Goal: Task Accomplishment & Management: Use online tool/utility

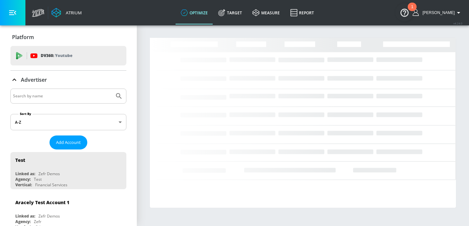
click at [25, 96] on input "Search by name" at bounding box center [62, 96] width 99 height 8
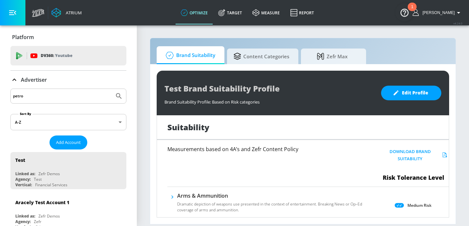
type input "petro"
click at [112, 89] on button "Submit Search" at bounding box center [119, 96] width 14 height 14
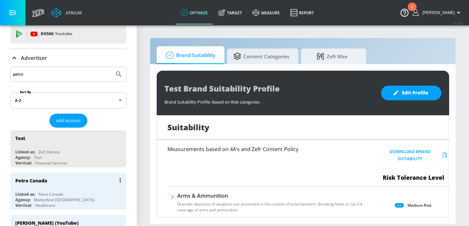
scroll to position [30, 0]
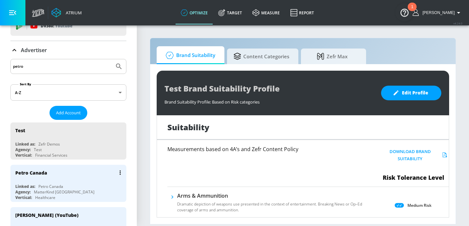
click at [45, 182] on div "Petro Canada Linked as: Petro Canada Agency: MatterKind [GEOGRAPHIC_DATA] Verti…" at bounding box center [68, 183] width 116 height 37
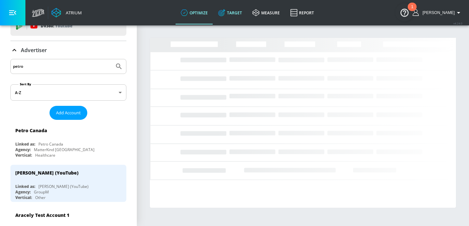
click at [239, 14] on link "Target" at bounding box center [230, 12] width 34 height 23
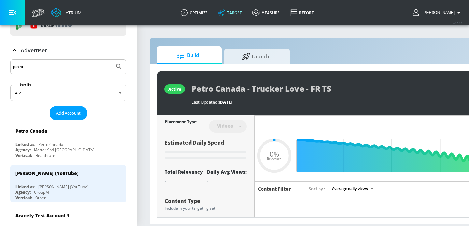
type input "0.05"
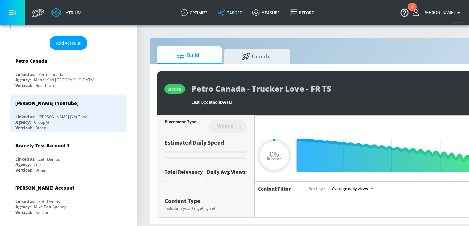
scroll to position [114, 0]
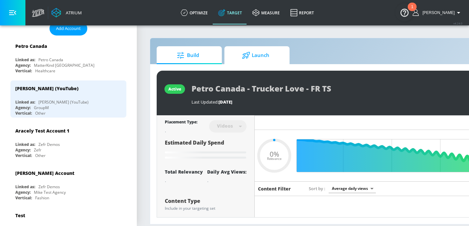
click at [243, 51] on span "Launch" at bounding box center [255, 56] width 49 height 16
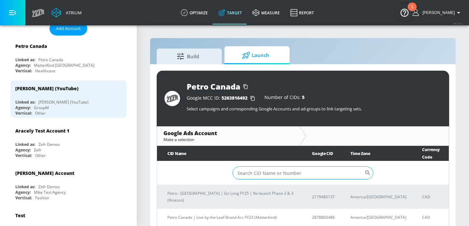
click at [259, 166] on input "Sort By" at bounding box center [298, 172] width 132 height 13
paste input "6510459248"
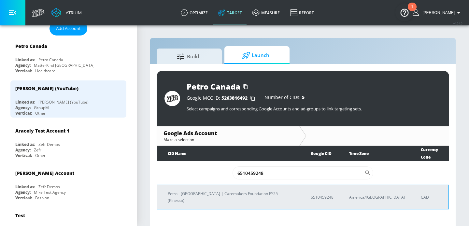
type input "6510459248"
click at [236, 185] on td "Petro - [GEOGRAPHIC_DATA] | Caremakers Foundation FY25 (Kinesso)" at bounding box center [228, 197] width 143 height 24
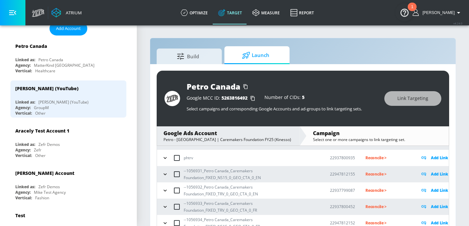
scroll to position [49, 0]
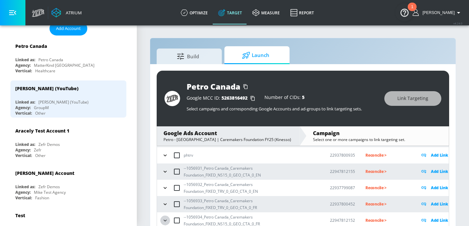
click at [164, 219] on icon "button" at bounding box center [165, 220] width 7 height 7
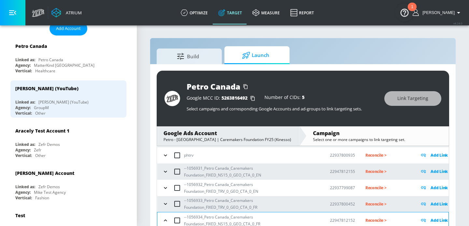
click at [164, 205] on icon "button" at bounding box center [165, 204] width 7 height 7
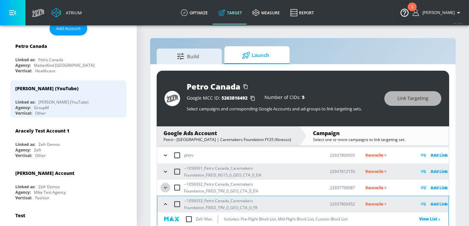
click at [165, 190] on icon "button" at bounding box center [165, 187] width 7 height 7
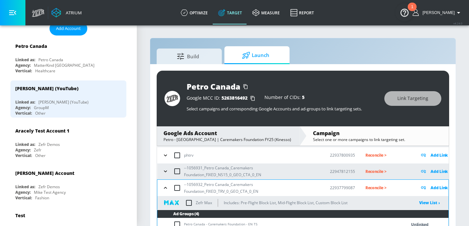
click at [165, 176] on div "--1056931_Petro Canada_Caremakers Foundation_FIXED_NS15_0_GEO_CTA_0_EN" at bounding box center [240, 171] width 159 height 14
click at [165, 171] on icon "button" at bounding box center [165, 171] width 7 height 7
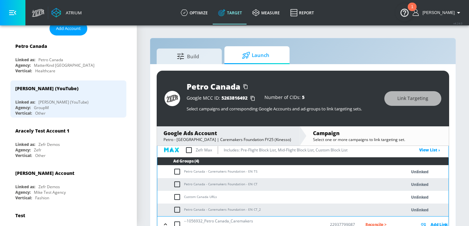
scroll to position [93, 0]
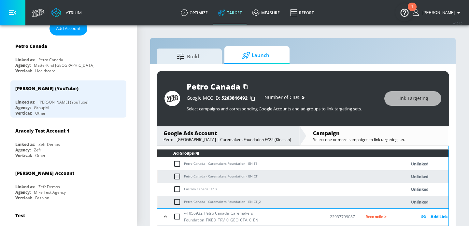
click at [222, 162] on td "Petro Canada - Caremakers Foundation - EN TS" at bounding box center [275, 164] width 236 height 13
copy td "Petro Canada - Caremakers Foundation - EN TS"
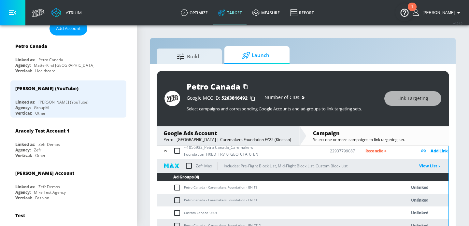
click at [177, 164] on icon at bounding box center [177, 164] width 3 height 3
click at [177, 190] on input "checkbox" at bounding box center [178, 188] width 11 height 8
checkbox input "true"
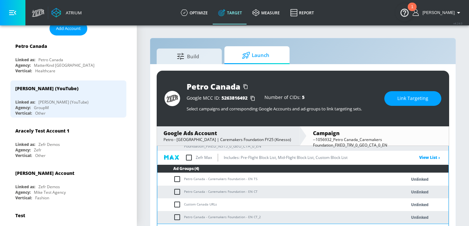
scroll to position [77, 0]
click at [174, 181] on input "checkbox" at bounding box center [178, 179] width 11 height 8
checkbox input "true"
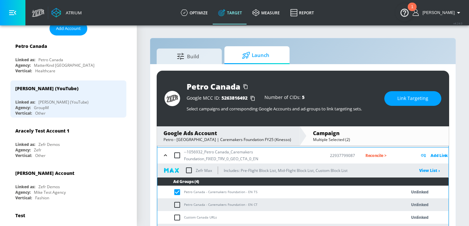
scroll to position [155, 0]
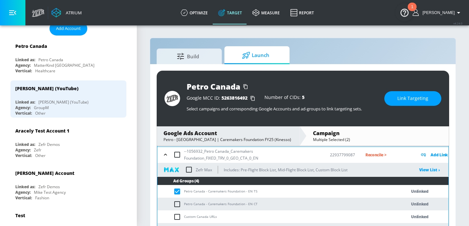
click at [418, 96] on span "Link Targeting" at bounding box center [412, 98] width 31 height 8
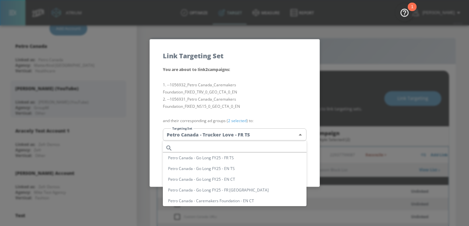
click at [220, 131] on body "Atrium optimize Target measure Report optimize Target measure Report v 4.24.0 […" at bounding box center [234, 117] width 469 height 235
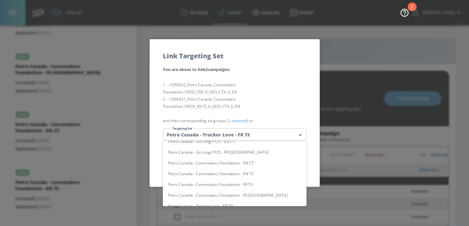
scroll to position [70, 0]
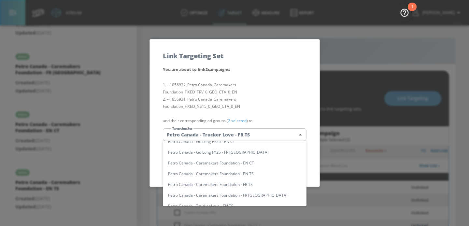
click at [224, 177] on li "Petro Canada - Caremakers Foundation - EN TS" at bounding box center [235, 173] width 144 height 11
type input "5a4780b9-9b23-4441-936b-9ffc44002fc2"
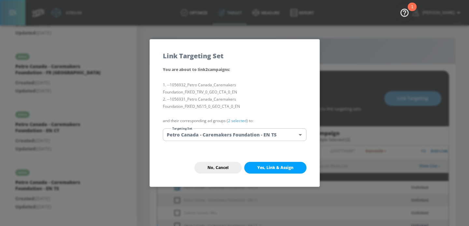
scroll to position [159, 0]
click at [262, 165] on span "Yes, Link & Assign" at bounding box center [275, 167] width 36 height 5
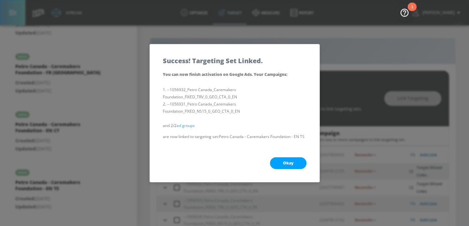
scroll to position [49, 0]
click at [279, 159] on button "Okay" at bounding box center [288, 163] width 36 height 12
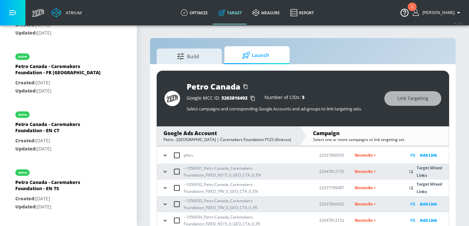
scroll to position [9, 0]
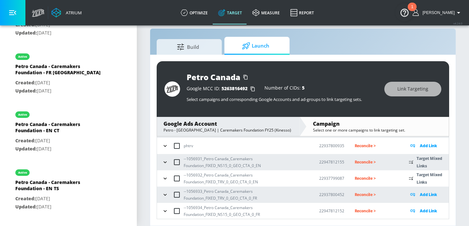
click at [166, 177] on icon "button" at bounding box center [165, 178] width 7 height 7
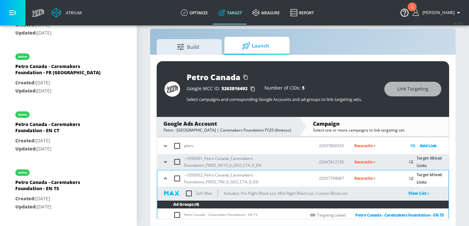
click at [165, 162] on icon "button" at bounding box center [165, 162] width 3 height 2
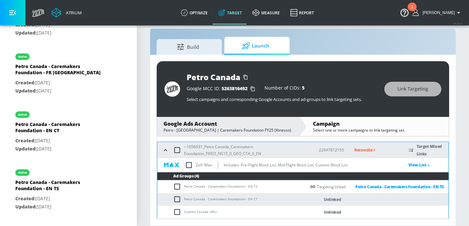
scroll to position [68, 0]
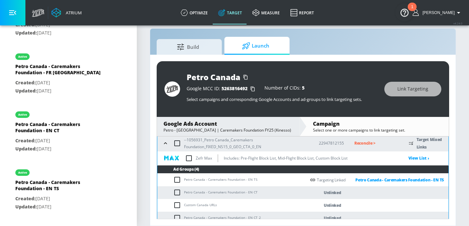
click at [219, 193] on td "Petro Canada - Caremakers Foundation - EN CT" at bounding box center [231, 192] width 148 height 13
copy td "Petro Canada - Caremakers Foundation - EN CT"
click at [177, 192] on input "checkbox" at bounding box center [178, 193] width 11 height 8
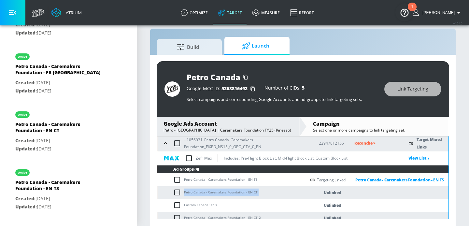
checkbox input "true"
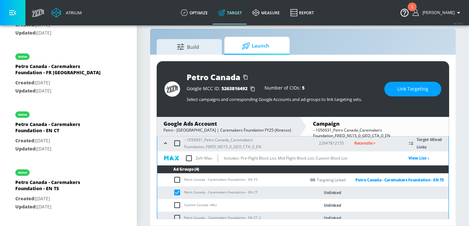
click at [178, 216] on input "checkbox" at bounding box center [178, 218] width 11 height 8
checkbox input "true"
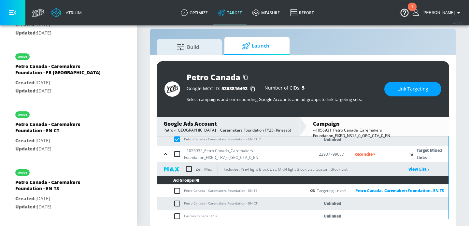
click at [179, 202] on input "checkbox" at bounding box center [178, 204] width 11 height 8
checkbox input "true"
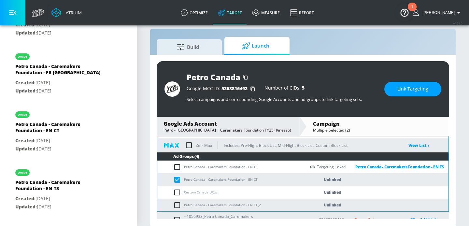
scroll to position [195, 0]
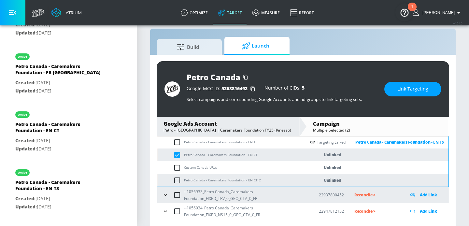
click at [177, 181] on input "checkbox" at bounding box center [178, 180] width 11 height 8
checkbox input "true"
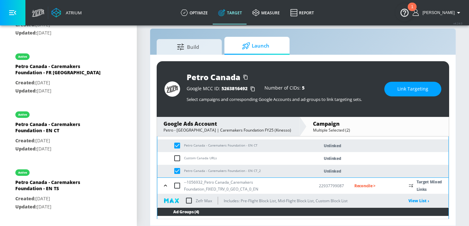
scroll to position [113, 0]
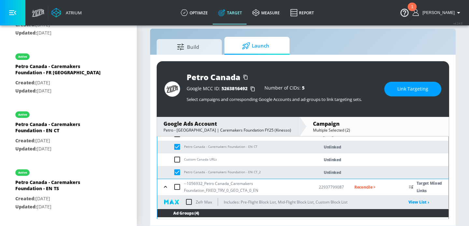
click at [400, 100] on div "Petro Canada Google MCC ID: 5263816492 Number of CIDs: 5 Select campaigns and c…" at bounding box center [303, 89] width 292 height 56
click at [400, 89] on span "Link Targeting" at bounding box center [412, 89] width 31 height 8
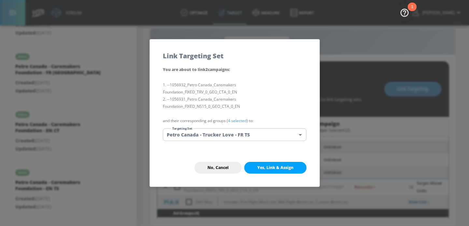
click at [240, 133] on body "Atrium optimize Target measure Report optimize Target measure Report v 4.24.0 […" at bounding box center [234, 108] width 469 height 235
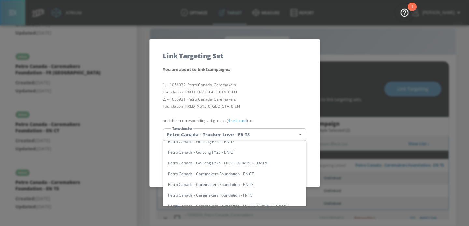
scroll to position [82, 0]
click at [237, 175] on li "Petro Canada - Caremakers Foundation - EN CT" at bounding box center [235, 173] width 144 height 11
type input "62747ab7-134b-41ff-bdd4-ff7e80944118"
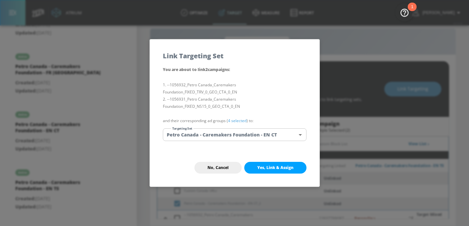
click at [266, 172] on button "Yes, Link & Assign" at bounding box center [275, 168] width 62 height 12
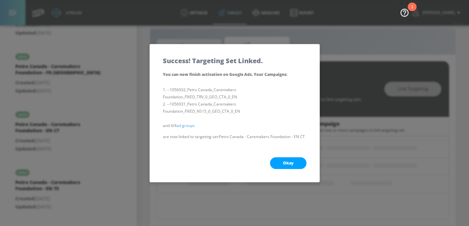
scroll to position [49, 0]
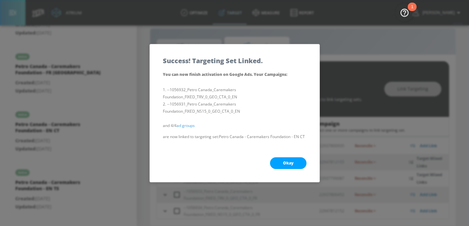
click at [279, 163] on button "Okay" at bounding box center [288, 163] width 36 height 12
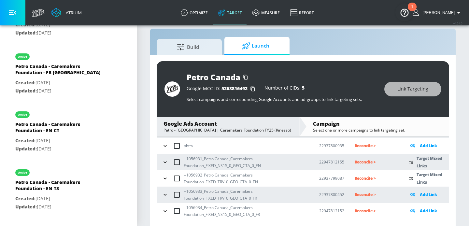
click at [161, 211] on button "button" at bounding box center [165, 211] width 10 height 10
click at [162, 195] on icon "button" at bounding box center [165, 194] width 7 height 7
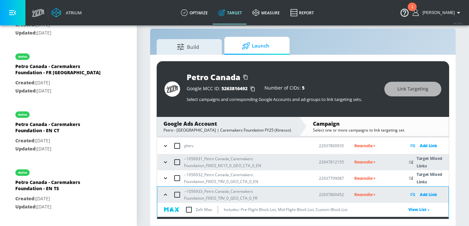
scroll to position [96, 0]
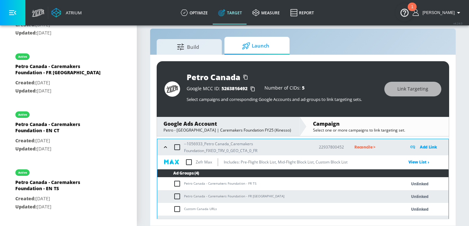
click at [201, 182] on td "Petro Canada - Caremakers Foundation - FR TS" at bounding box center [275, 183] width 236 height 13
copy td "Petro Canada - Caremakers Foundation - FR TS"
click at [176, 184] on input "checkbox" at bounding box center [178, 184] width 11 height 8
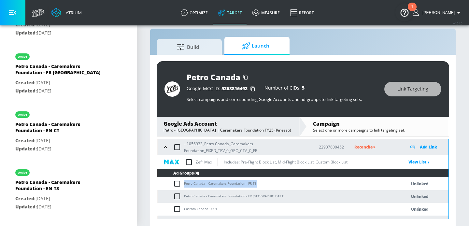
checkbox input "true"
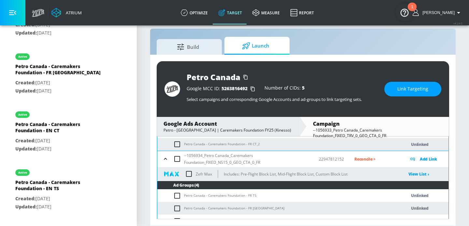
scroll to position [196, 0]
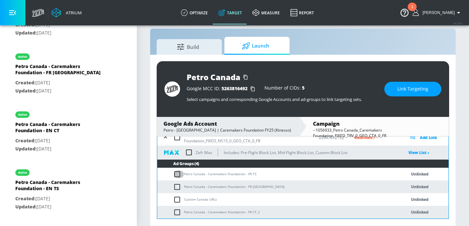
click at [174, 172] on input "checkbox" at bounding box center [178, 174] width 11 height 8
checkbox input "true"
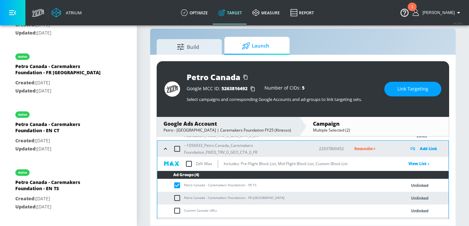
scroll to position [90, 0]
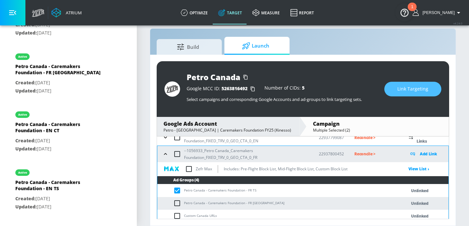
click at [401, 91] on span "Link Targeting" at bounding box center [412, 89] width 31 height 8
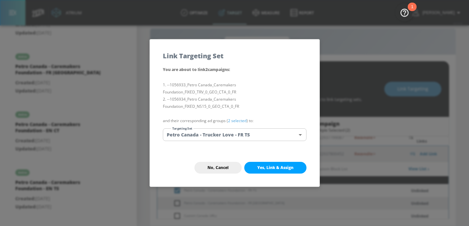
click at [262, 132] on body "Atrium optimize Target measure Report optimize Target measure Report v 4.24.0 […" at bounding box center [234, 108] width 469 height 235
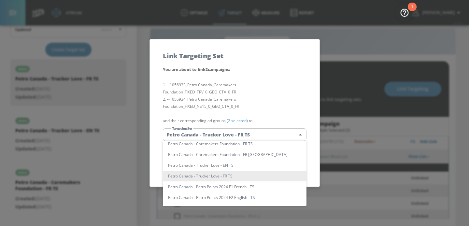
scroll to position [191, 0]
click at [234, 145] on li "Petro Canada - Caremakers Foundation - FR TS" at bounding box center [235, 143] width 144 height 11
type input "f6d6168b-7a3d-441d-99ad-67ff074ac976"
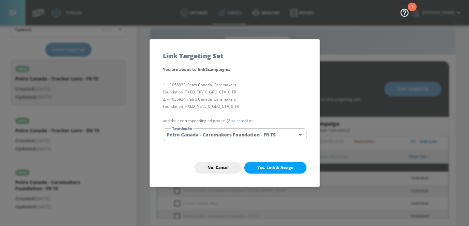
click at [274, 171] on button "Yes, Link & Assign" at bounding box center [275, 168] width 62 height 12
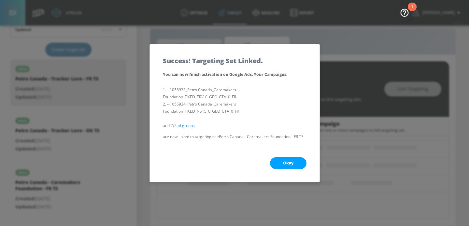
scroll to position [79, 0]
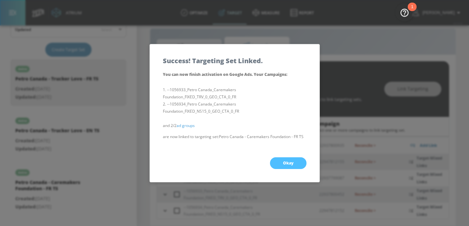
click at [279, 168] on button "Okay" at bounding box center [288, 163] width 36 height 12
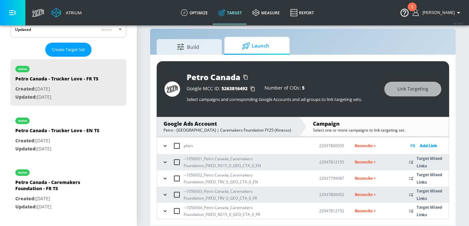
click at [169, 213] on button "button" at bounding box center [165, 211] width 10 height 10
click at [169, 195] on button "button" at bounding box center [166, 194] width 10 height 10
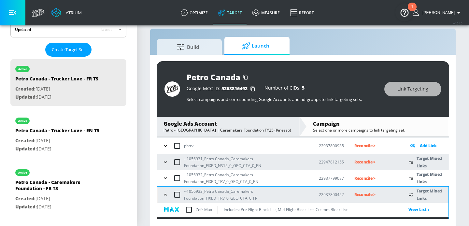
scroll to position [96, 0]
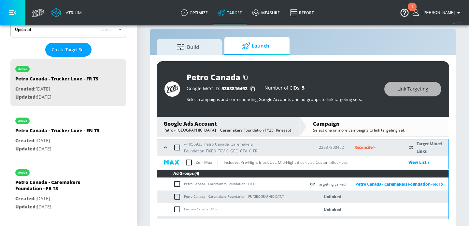
click at [200, 195] on td "Petro Canada - Caremakers Foundation - FR [GEOGRAPHIC_DATA]" at bounding box center [231, 196] width 148 height 13
copy td "Petro Canada - Caremakers Foundation - FR [GEOGRAPHIC_DATA]"
click at [171, 196] on td "Petro Canada - Caremakers Foundation - FR [GEOGRAPHIC_DATA]" at bounding box center [231, 196] width 148 height 13
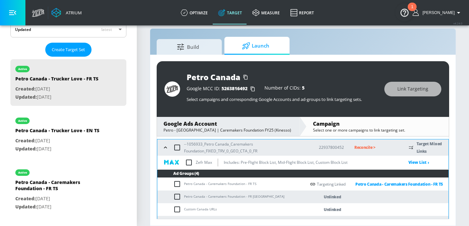
click at [174, 196] on input "checkbox" at bounding box center [178, 197] width 11 height 8
checkbox input "true"
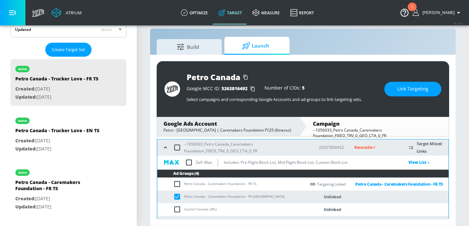
scroll to position [128, 0]
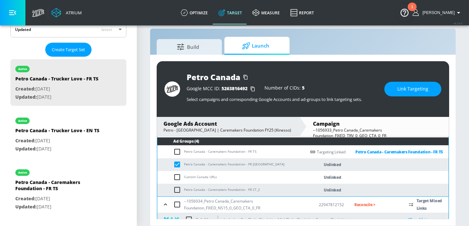
click at [180, 190] on input "checkbox" at bounding box center [178, 190] width 11 height 8
checkbox input "true"
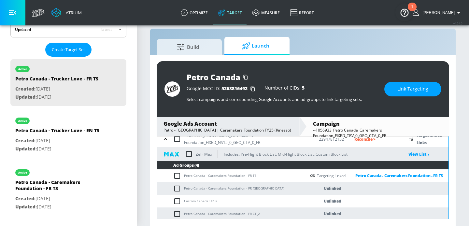
click at [177, 188] on input "checkbox" at bounding box center [178, 189] width 11 height 8
checkbox input "true"
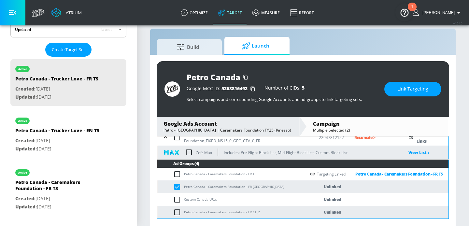
click at [176, 210] on input "checkbox" at bounding box center [178, 212] width 11 height 8
checkbox input "true"
click at [415, 86] on span "Link Targeting" at bounding box center [412, 89] width 31 height 8
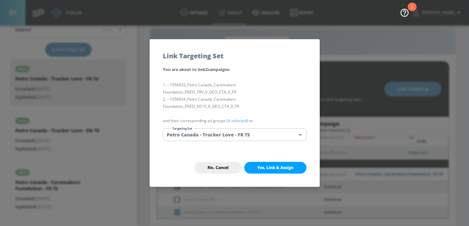
click at [268, 135] on body "Atrium optimize Target measure Report optimize Target measure Report v 4.24.0 […" at bounding box center [234, 108] width 469 height 235
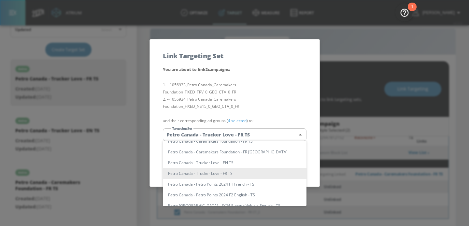
scroll to position [115, 0]
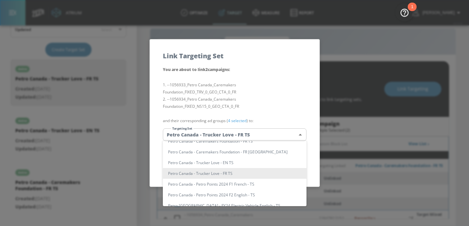
click at [244, 152] on li "Petro Canada - Caremakers Foundation - FR [GEOGRAPHIC_DATA]" at bounding box center [235, 152] width 144 height 11
type input "12349133-23ea-4234-b4a8-4b934284a173"
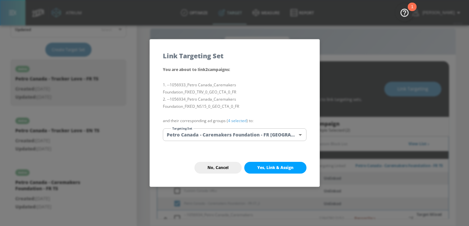
scroll to position [196, 0]
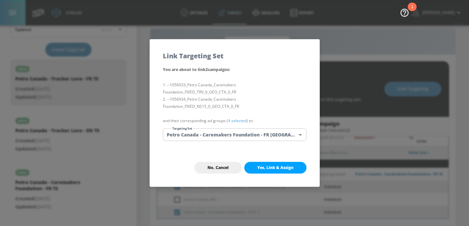
click at [265, 162] on button "Yes, Link & Assign" at bounding box center [275, 168] width 62 height 12
checkbox input "false"
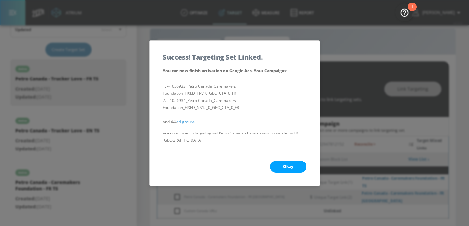
scroll to position [0, 0]
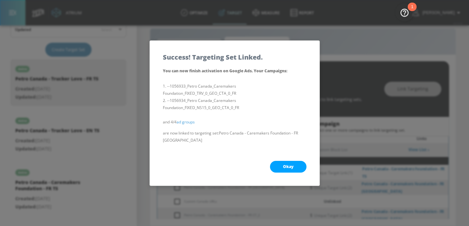
click at [281, 156] on div "Okay" at bounding box center [235, 167] width 170 height 38
click at [282, 161] on button "Okay" at bounding box center [288, 167] width 36 height 12
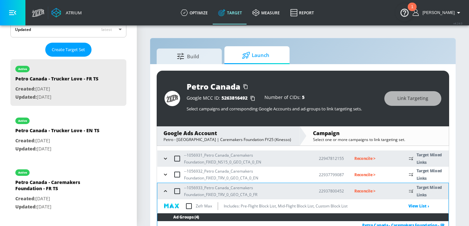
scroll to position [59, 0]
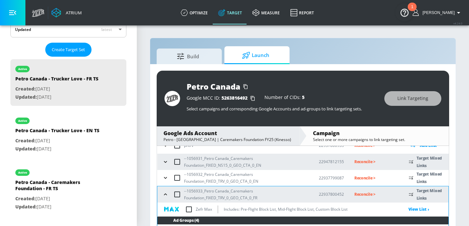
click at [167, 193] on icon "button" at bounding box center [165, 194] width 7 height 7
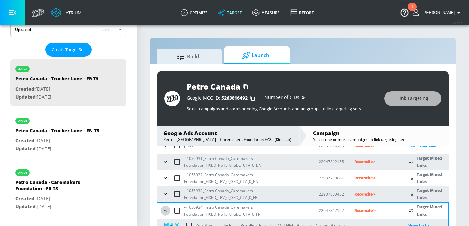
click at [166, 209] on icon "button" at bounding box center [165, 210] width 7 height 7
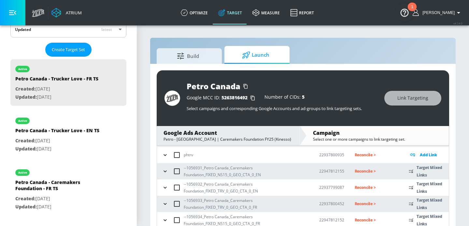
scroll to position [9, 0]
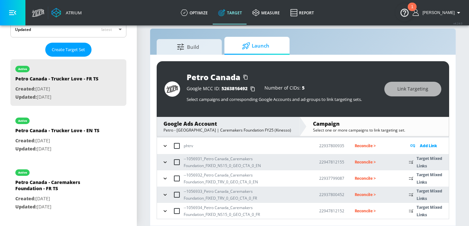
click at [353, 208] on td "Reconcile >" at bounding box center [371, 211] width 54 height 16
click at [359, 209] on p "Reconcile >" at bounding box center [377, 210] width 44 height 7
drag, startPoint x: 244, startPoint y: 215, endPoint x: 192, endPoint y: 207, distance: 52.0
click at [192, 207] on p "--1056934_Petro Canada_Caremakers Foundation_FIXED_NS15_0_GEO_CTA_0_FR" at bounding box center [246, 211] width 125 height 14
copy p "6934_Petro Canada_Caremakers Foundation_FIXED_NS15_0_GEO_"
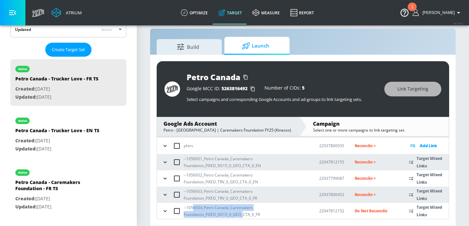
scroll to position [84, 0]
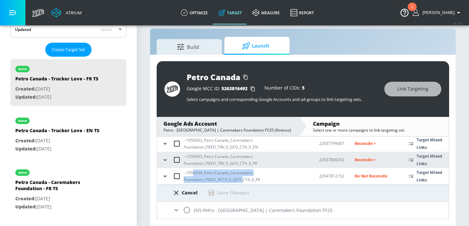
click at [186, 209] on input "radio" at bounding box center [187, 210] width 14 height 14
radio input "true"
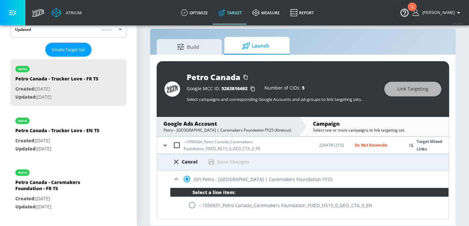
scroll to position [161, 0]
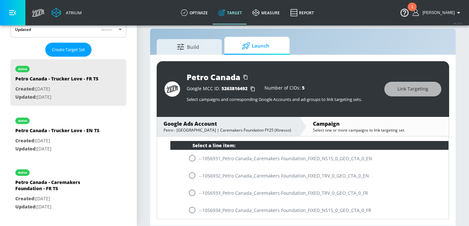
click at [192, 209] on input "radio" at bounding box center [192, 210] width 14 height 14
radio input "true"
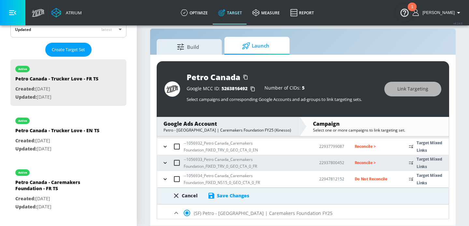
click at [235, 197] on div "Save Changes" at bounding box center [233, 195] width 32 height 6
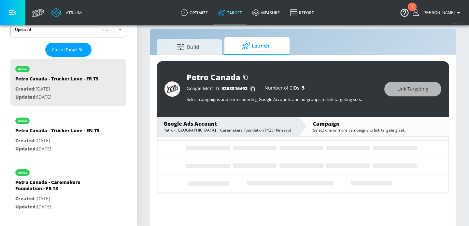
scroll to position [49, 0]
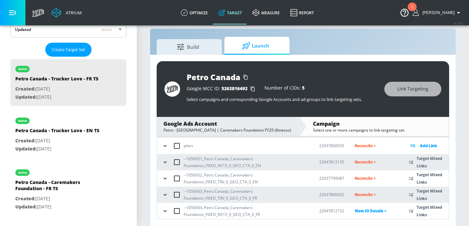
click at [362, 193] on p "Reconcile >" at bounding box center [377, 194] width 44 height 7
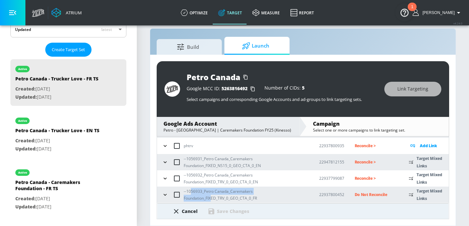
drag, startPoint x: 212, startPoint y: 198, endPoint x: 190, endPoint y: 193, distance: 21.8
click at [190, 193] on p "--1056933_Petro Canada_Caremakers Foundation_FIXED_TRV_0_GEO_CTA_0_FR" at bounding box center [246, 195] width 125 height 14
copy p "56933_Petro Canada_Caremakers Foundation_FIX"
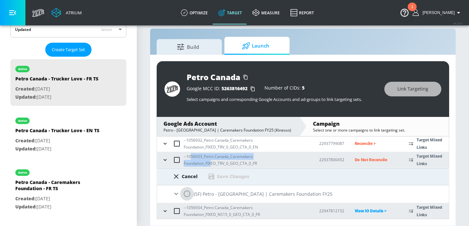
click at [188, 197] on input "radio" at bounding box center [187, 194] width 14 height 14
radio input "true"
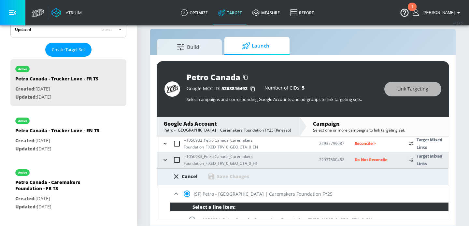
scroll to position [161, 0]
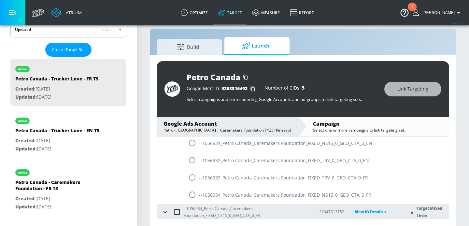
click at [192, 179] on input "radio" at bounding box center [192, 178] width 14 height 14
radio input "true"
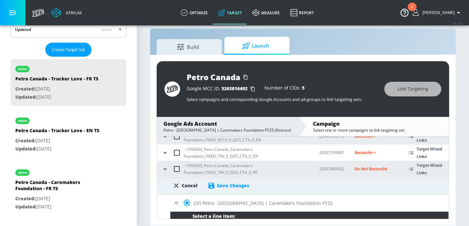
scroll to position [71, 0]
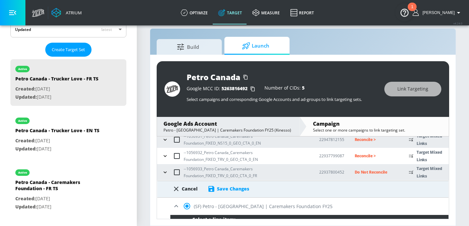
click at [231, 189] on div "Save Changes" at bounding box center [233, 189] width 32 height 6
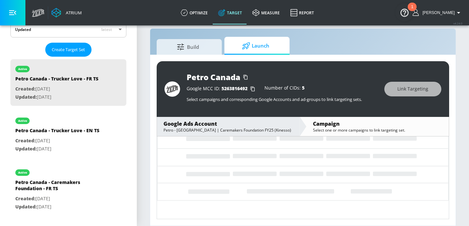
scroll to position [49, 0]
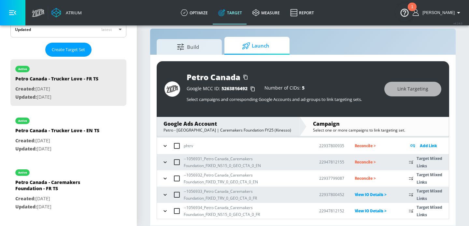
click at [359, 178] on p "Reconcile >" at bounding box center [377, 178] width 44 height 7
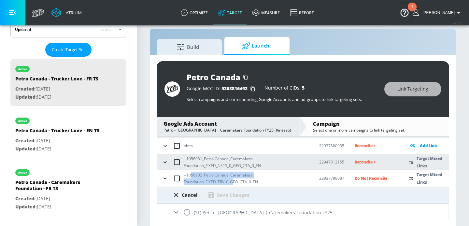
drag, startPoint x: 234, startPoint y: 183, endPoint x: 190, endPoint y: 175, distance: 44.7
click at [190, 175] on p "--1056932_Petro Canada_Caremakers Foundation_FIXED_TRV_0_GEO_CTA_0_EN" at bounding box center [246, 179] width 125 height 14
copy p "56932_Petro Canada_Caremakers Foundation_FIXED_TRV_0_G"
click at [189, 216] on input "radio" at bounding box center [187, 212] width 14 height 14
radio input "true"
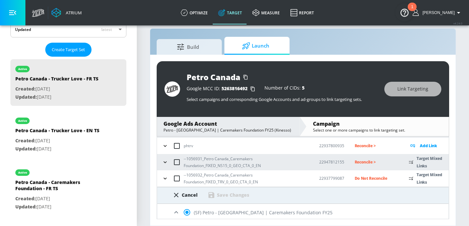
scroll to position [127, 0]
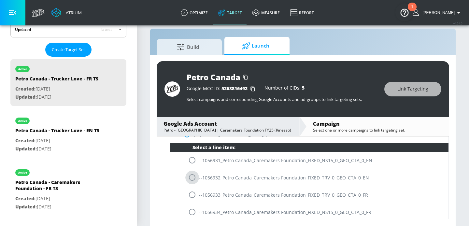
click at [195, 176] on input "radio" at bounding box center [192, 178] width 14 height 14
radio input "true"
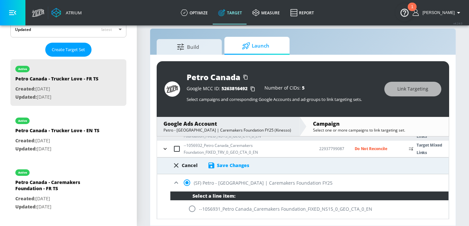
scroll to position [67, 0]
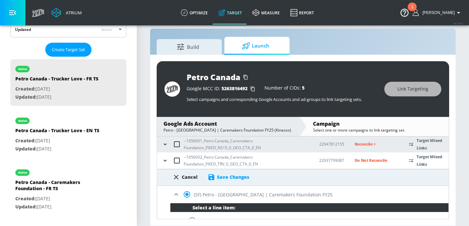
click at [234, 175] on div "Save Changes" at bounding box center [233, 177] width 32 height 6
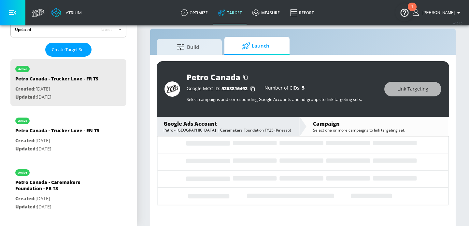
scroll to position [49, 0]
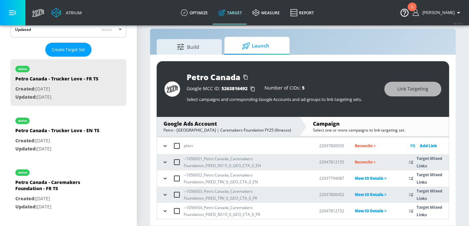
click at [367, 163] on p "Reconcile >" at bounding box center [377, 161] width 44 height 7
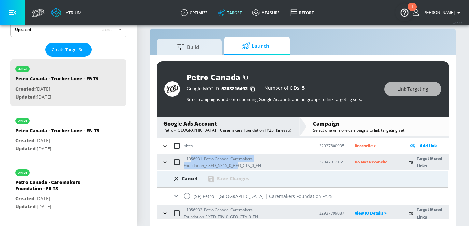
drag, startPoint x: 239, startPoint y: 167, endPoint x: 191, endPoint y: 158, distance: 48.1
click at [191, 158] on p "--1056931_Petro Canada_Caremakers Foundation_FIXED_NS15_0_GEO_CTA_0_EN" at bounding box center [246, 162] width 125 height 14
copy p "56931_Petro Canada_Caremakers Foundation_FIXED_NS15_0_GE"
click at [186, 197] on input "radio" at bounding box center [187, 196] width 14 height 14
radio input "true"
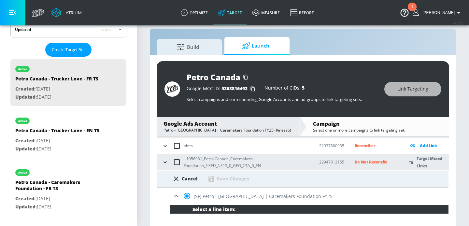
scroll to position [93, 0]
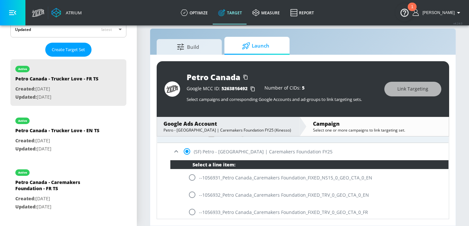
click at [193, 182] on input "radio" at bounding box center [192, 178] width 14 height 14
radio input "true"
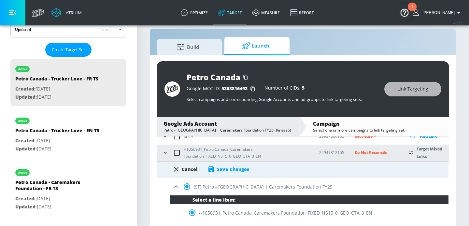
scroll to position [57, 0]
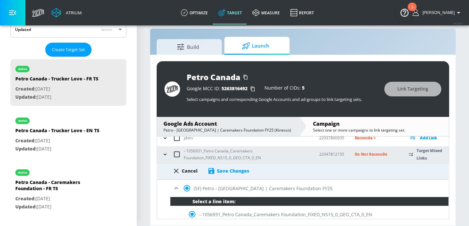
click at [227, 176] on div "Cancel Save Changes" at bounding box center [302, 171] width 291 height 17
click at [227, 172] on div "Save Changes" at bounding box center [233, 171] width 32 height 6
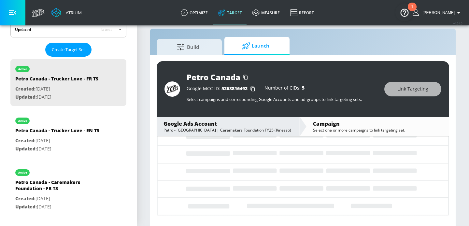
scroll to position [49, 0]
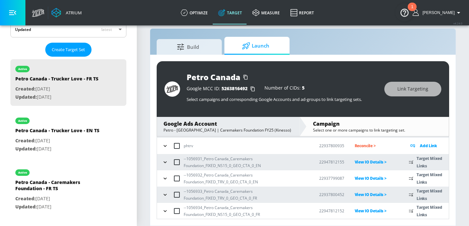
click at [146, 152] on section "Build Launch Petro Canada Google MCC ID: 5263816492 Number of CIDs: 5 Select ca…" at bounding box center [303, 120] width 332 height 211
